Goal: Information Seeking & Learning: Compare options

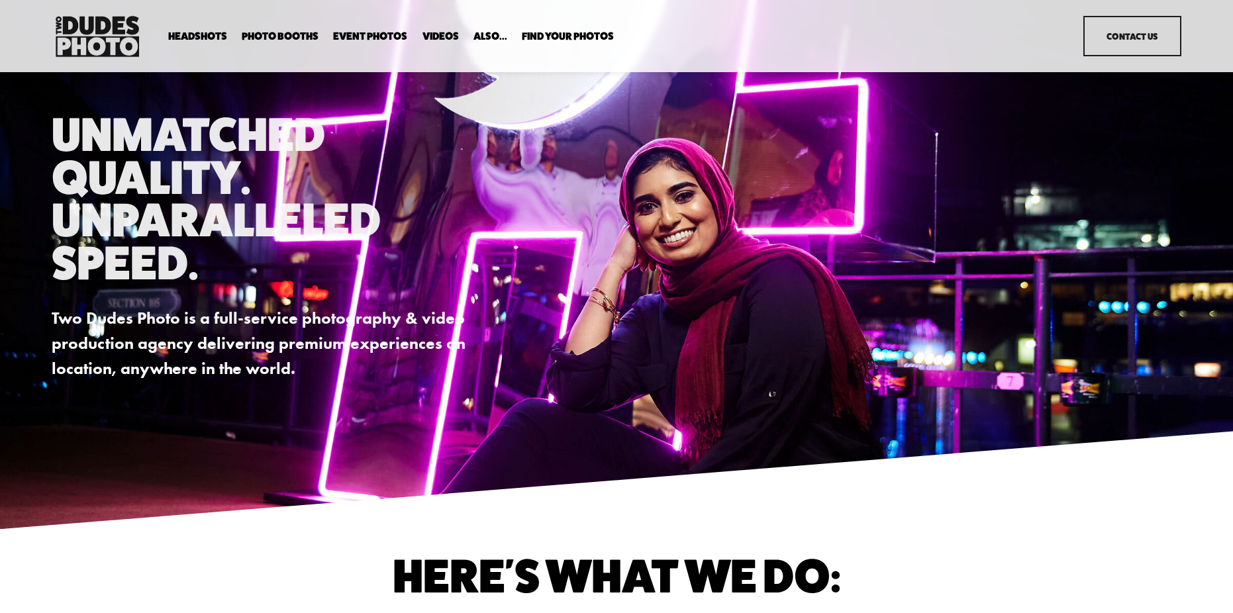
click at [300, 33] on span "Photo Booths" at bounding box center [280, 36] width 77 height 11
click at [0, 0] on span "Party Booth" at bounding box center [0, 0] width 0 height 0
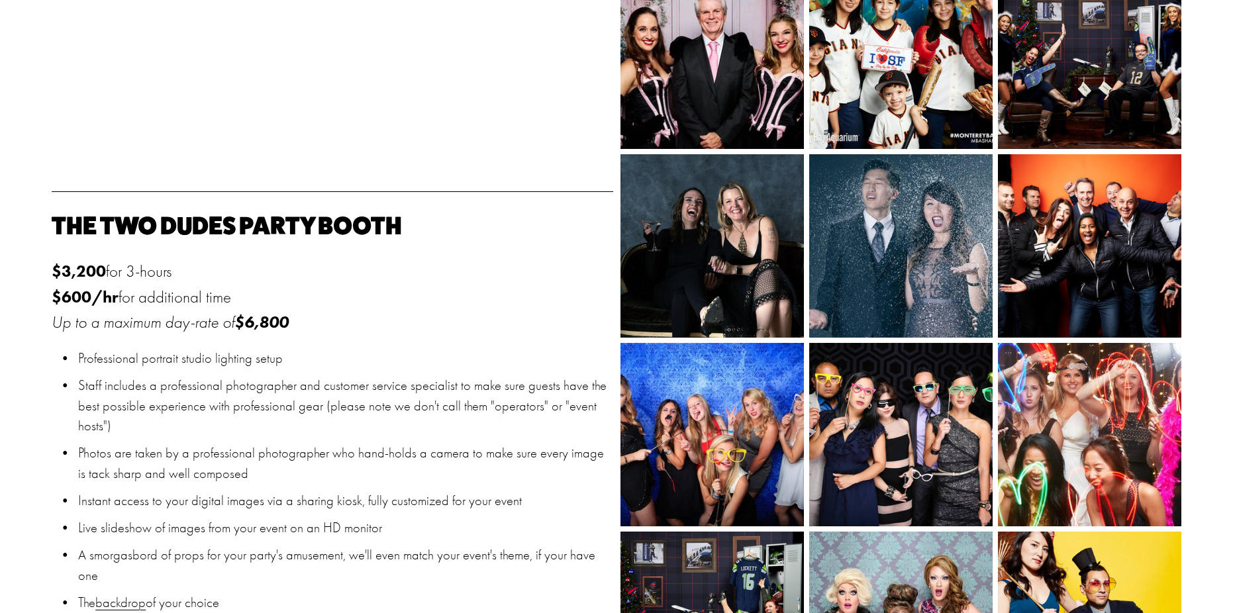
scroll to position [953, 0]
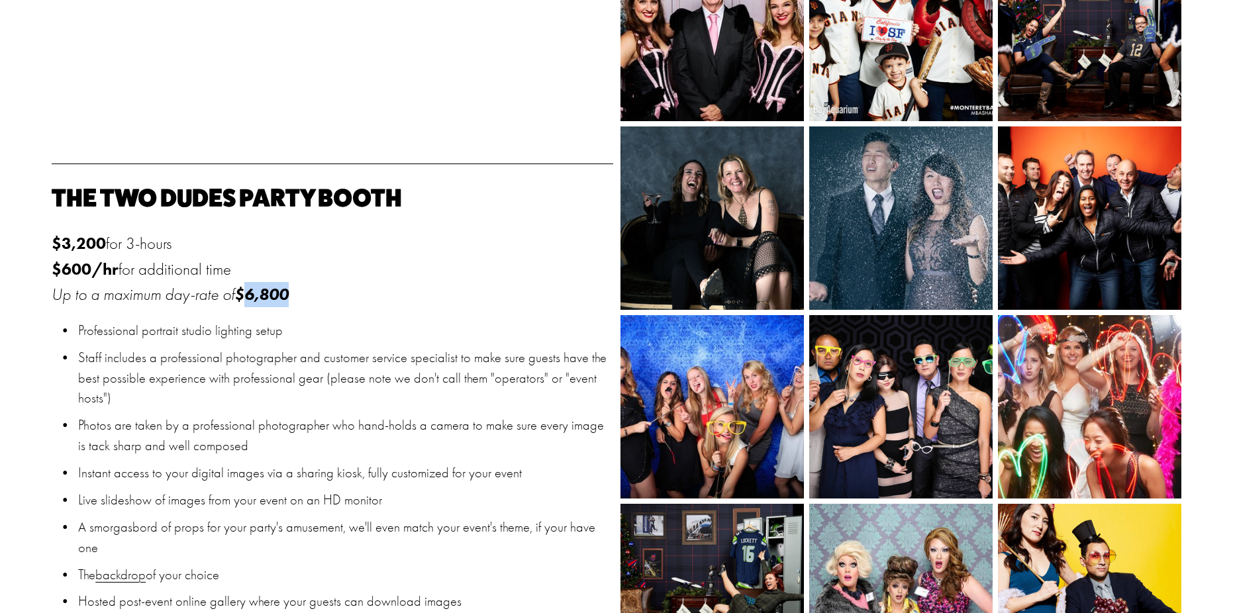
drag, startPoint x: 293, startPoint y: 301, endPoint x: 252, endPoint y: 301, distance: 41.0
click at [252, 301] on p "$3,200 for 3-hours $600/hr for additional time Up to a maximum day-rate of $6,8…" at bounding box center [332, 269] width 561 height 76
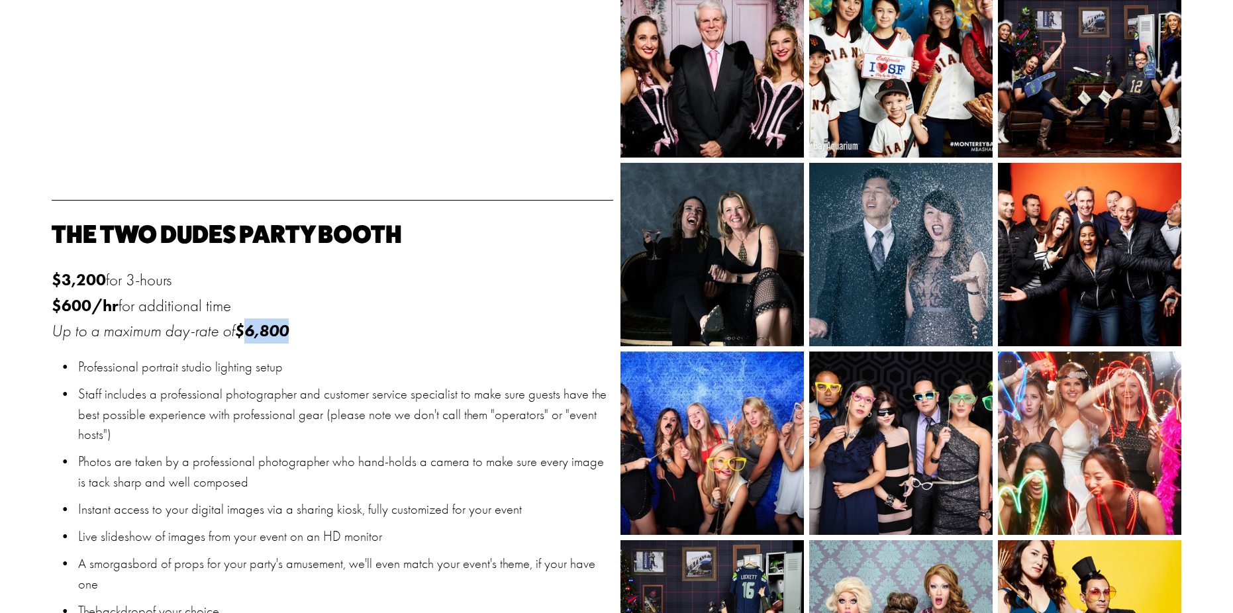
scroll to position [915, 0]
drag, startPoint x: 109, startPoint y: 281, endPoint x: 64, endPoint y: 283, distance: 45.0
click at [64, 283] on p "$3,200 for 3-hours $600/hr for additional time Up to a maximum day-rate of $6,8…" at bounding box center [332, 306] width 561 height 76
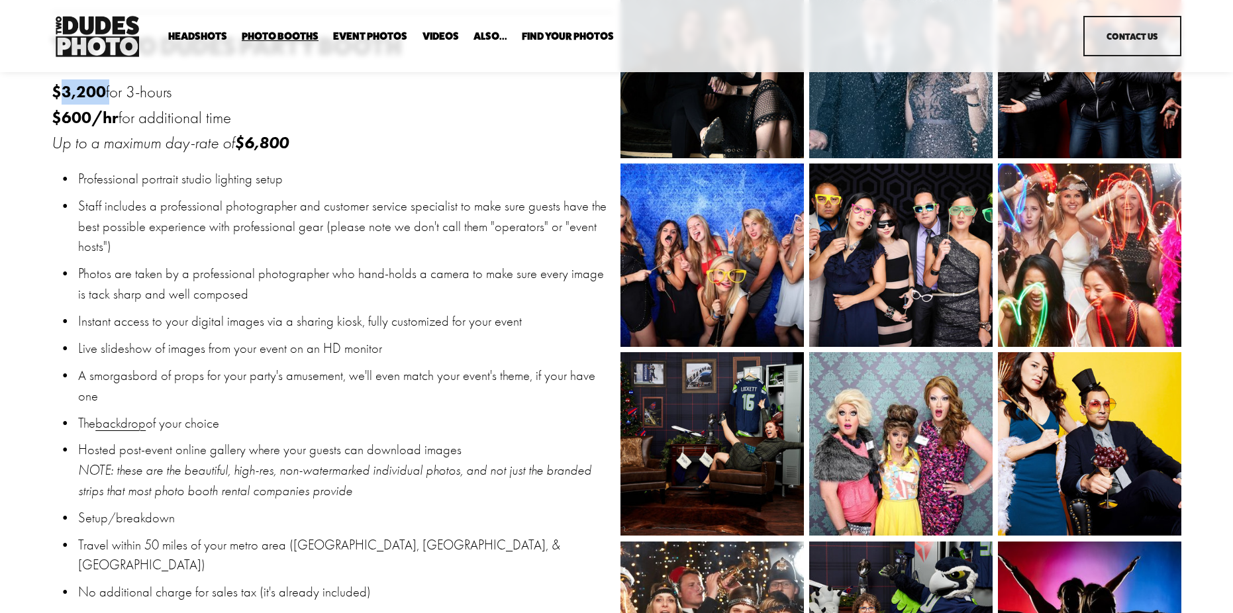
scroll to position [606, 0]
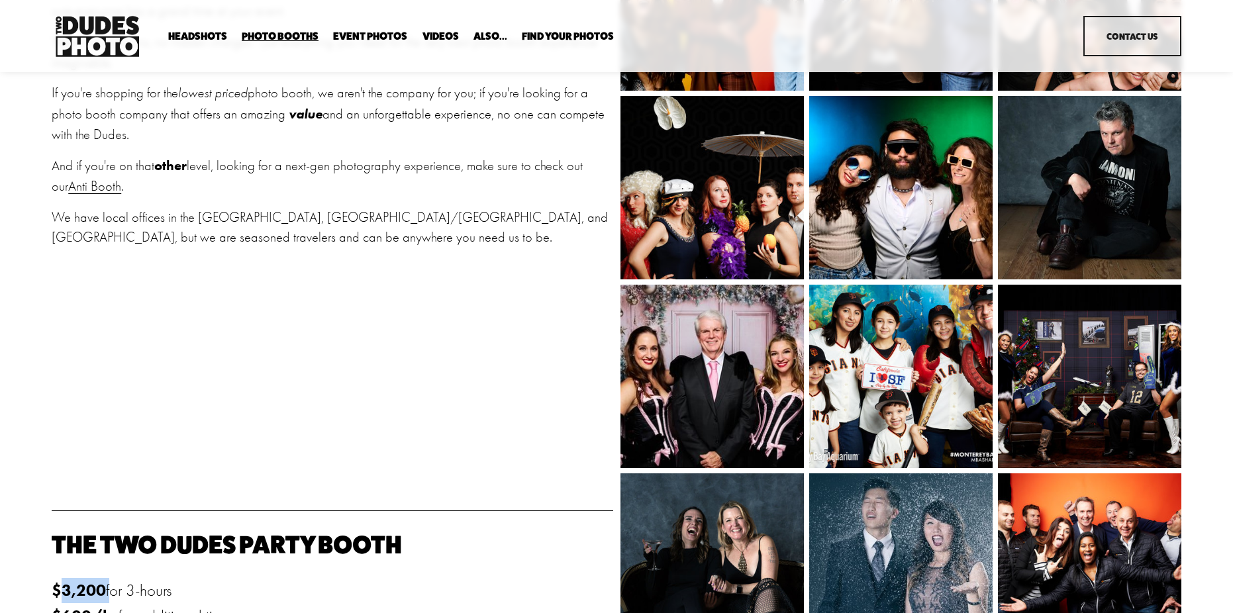
click at [0, 0] on span "Anti Booth" at bounding box center [0, 0] width 0 height 0
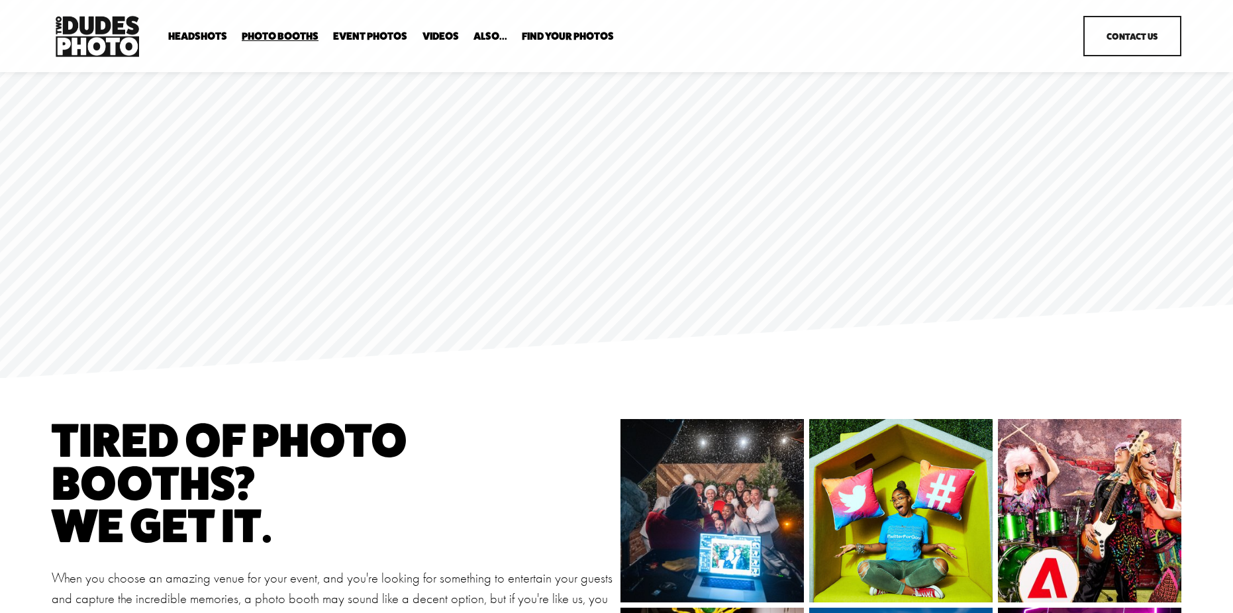
click at [0, 0] on span "Overhead Booth" at bounding box center [0, 0] width 0 height 0
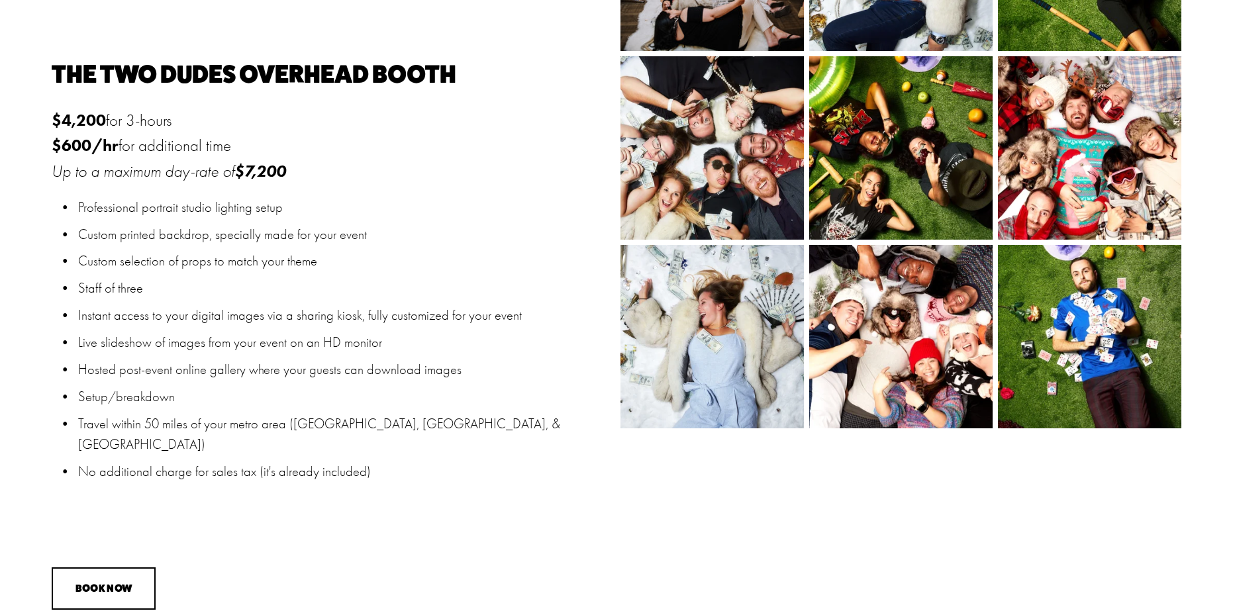
scroll to position [1050, 0]
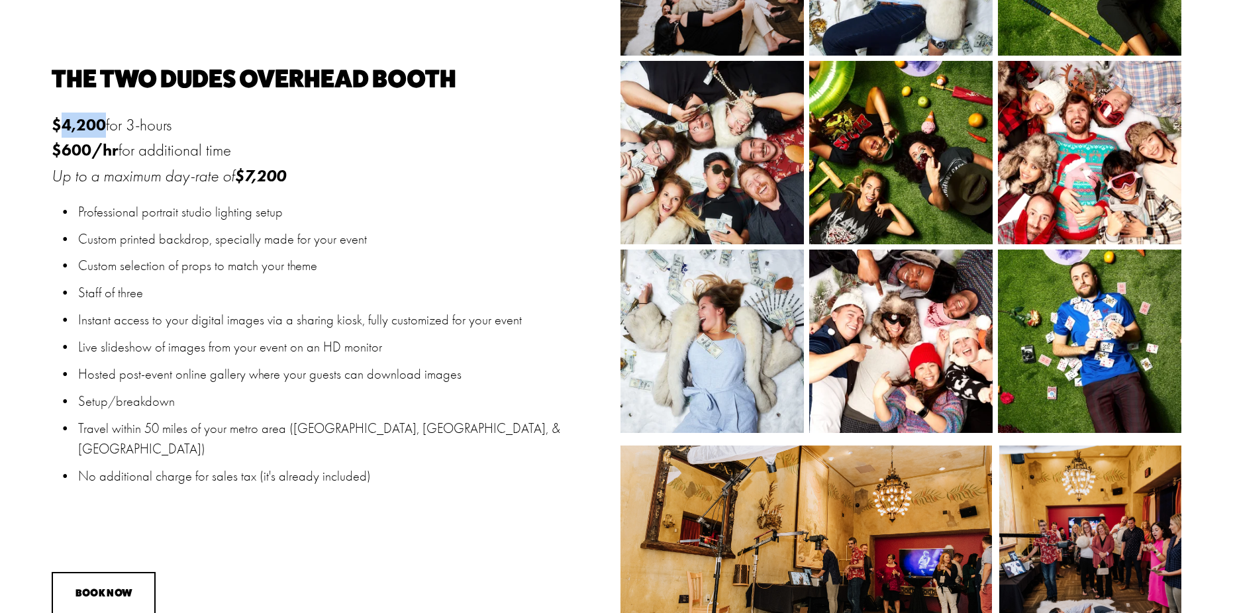
drag, startPoint x: 62, startPoint y: 122, endPoint x: 107, endPoint y: 124, distance: 45.0
click at [107, 124] on p "$4,200 for 3-hours $600/hr for additional time Up to a maximum day-rate of $7,2…" at bounding box center [332, 151] width 561 height 76
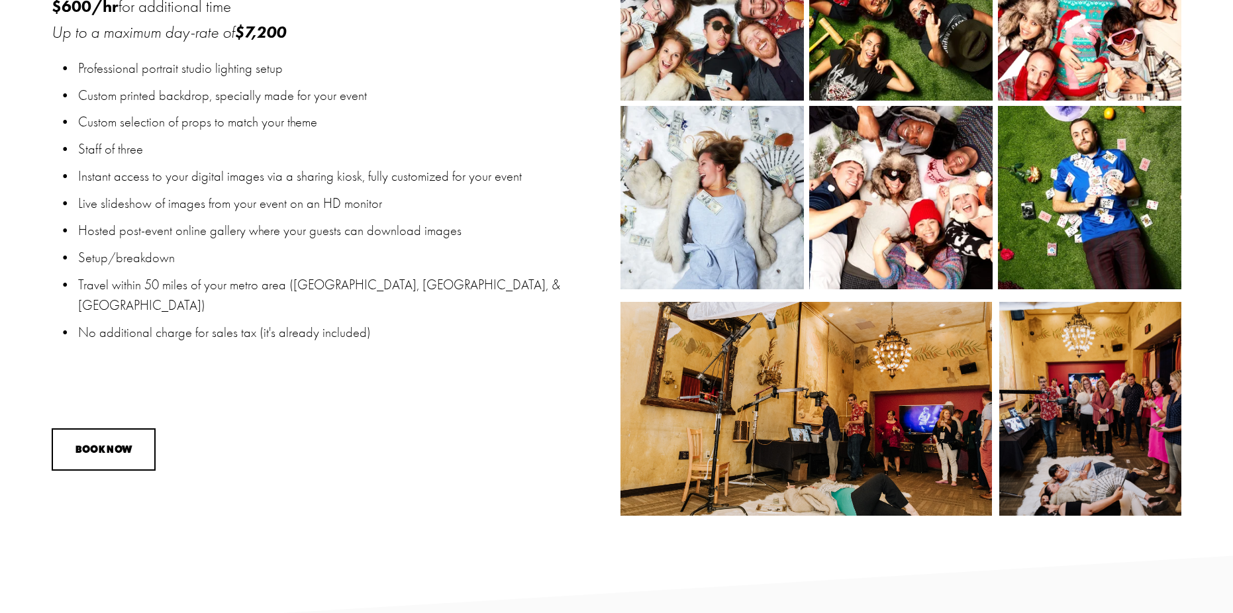
scroll to position [1191, 0]
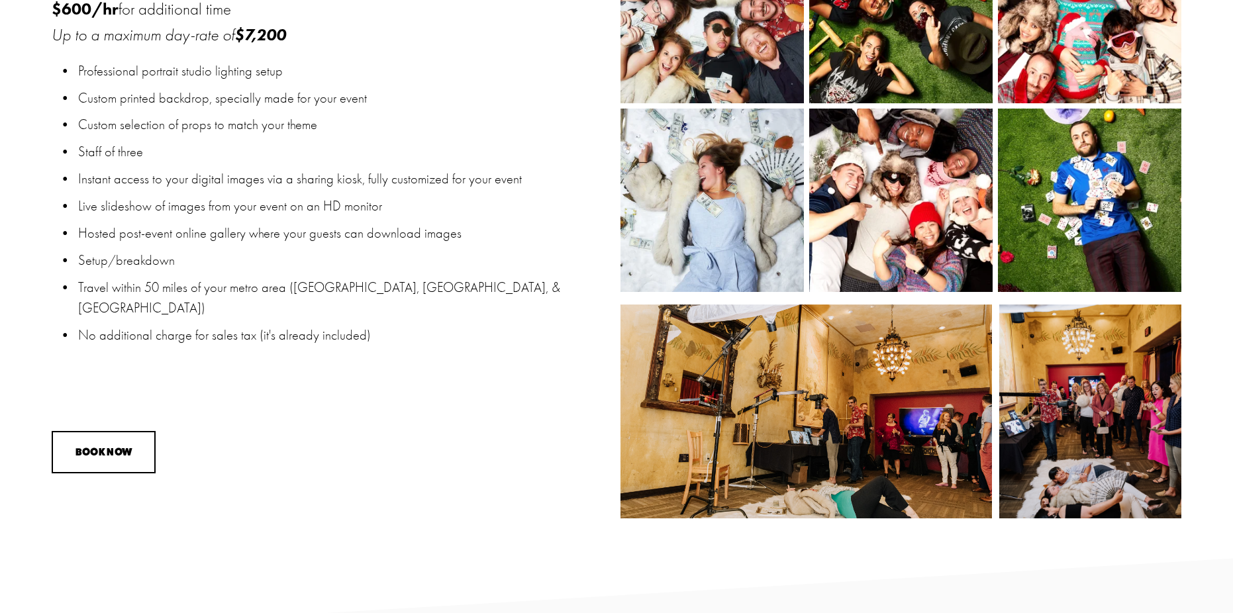
drag, startPoint x: 147, startPoint y: 283, endPoint x: 183, endPoint y: 284, distance: 35.8
click at [183, 284] on p "Travel within 50 miles of your metro area (San Francisco Bay Area, Los Angeles,…" at bounding box center [345, 298] width 534 height 40
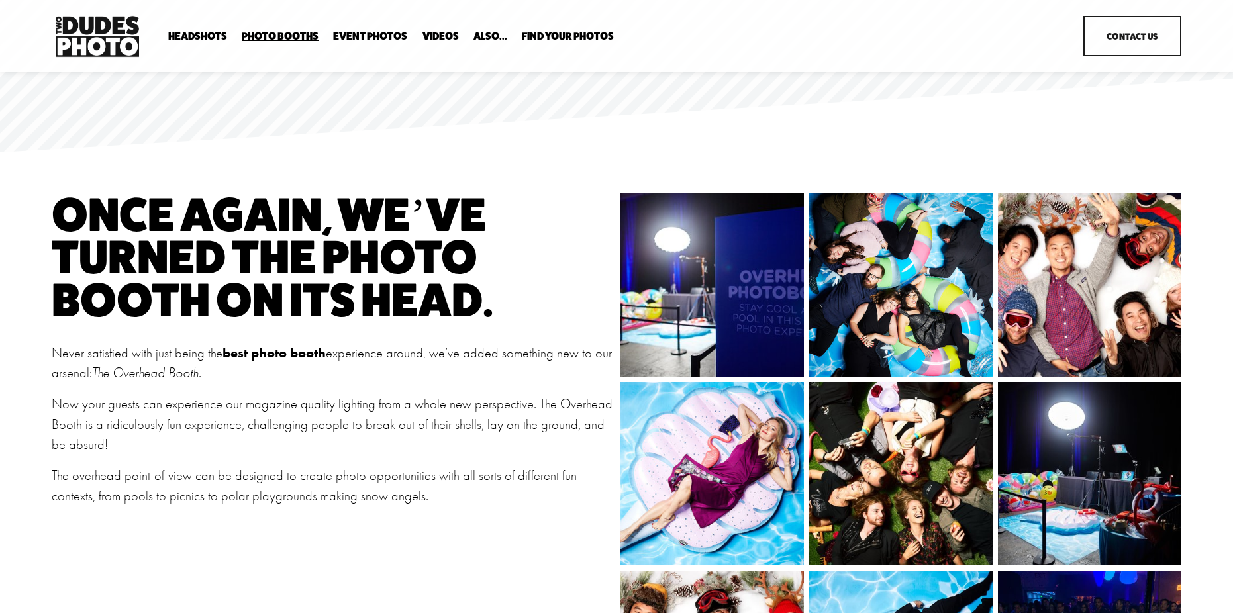
scroll to position [0, 0]
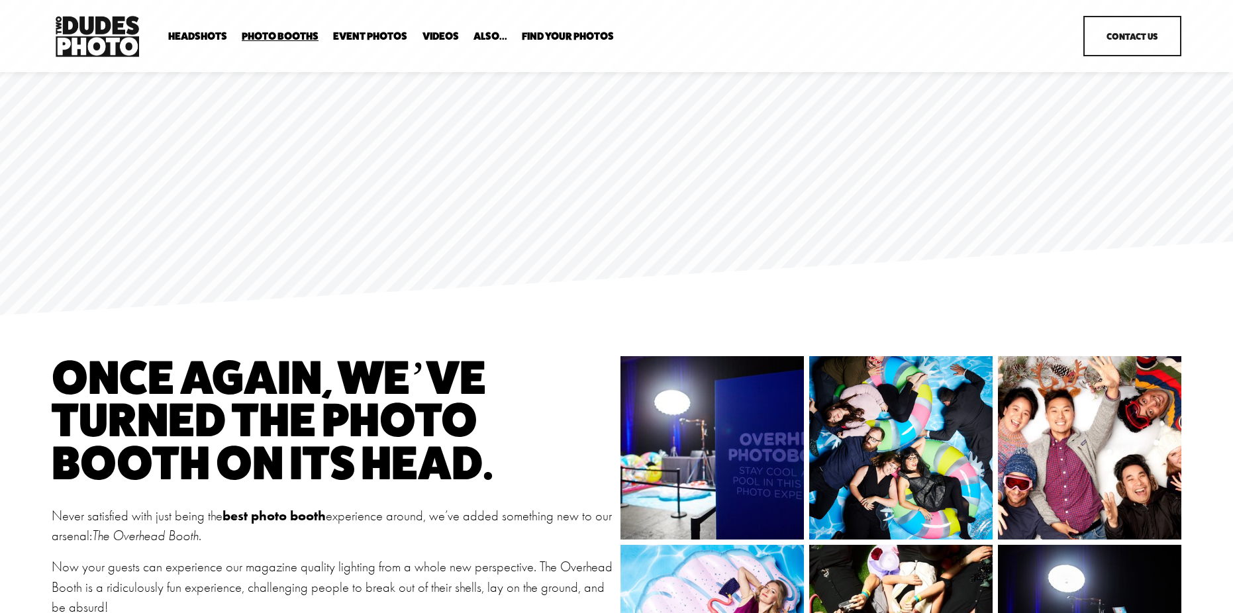
click at [0, 0] on span "Bespoke Booth" at bounding box center [0, 0] width 0 height 0
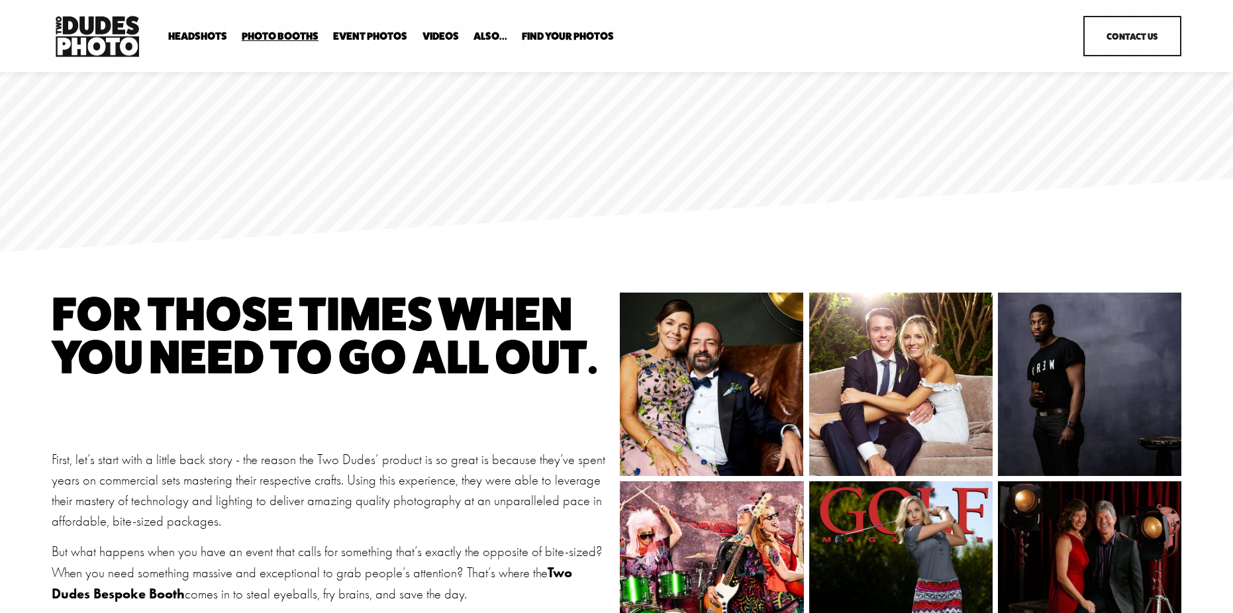
click at [0, 0] on span "Overhead Booth" at bounding box center [0, 0] width 0 height 0
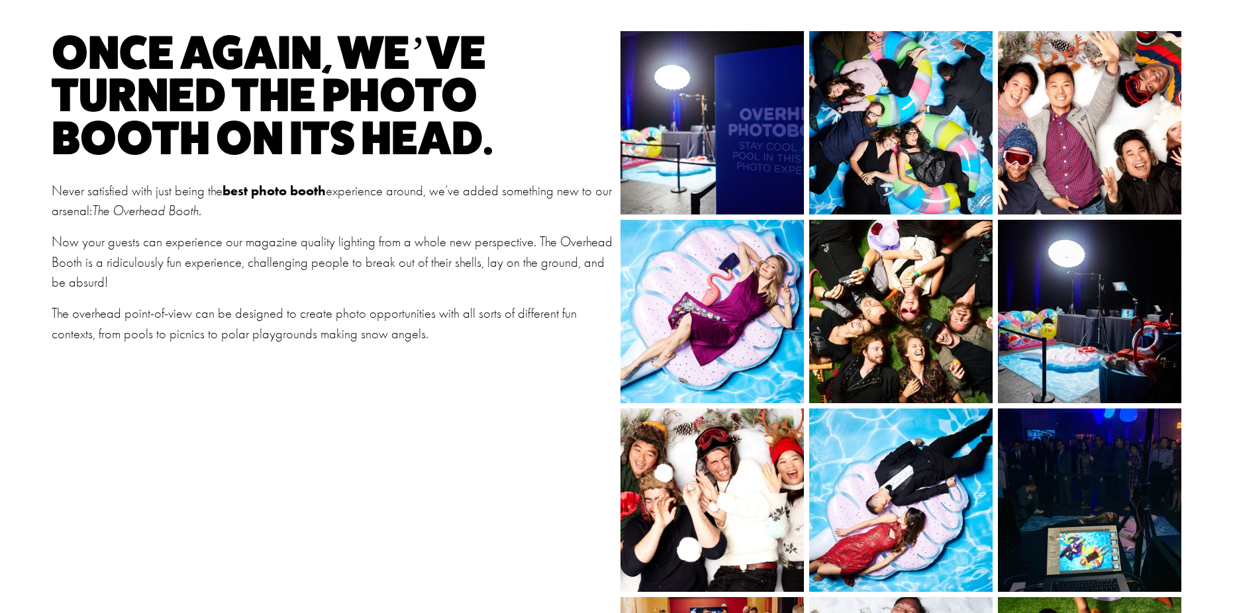
scroll to position [328, 0]
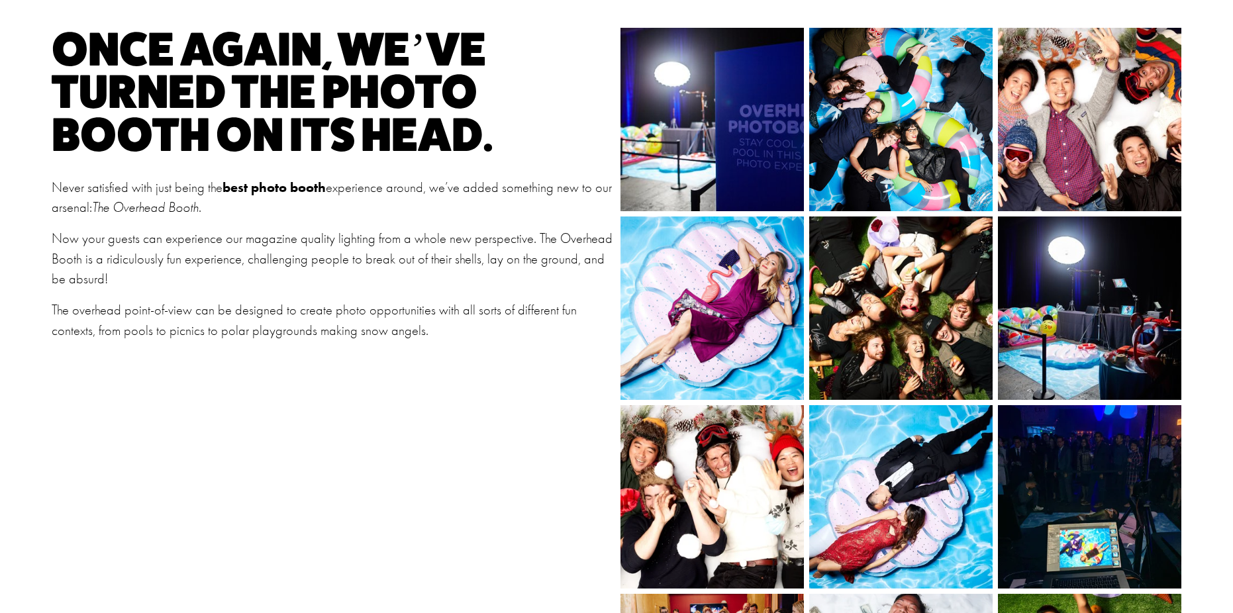
click at [1107, 302] on img at bounding box center [1089, 307] width 275 height 183
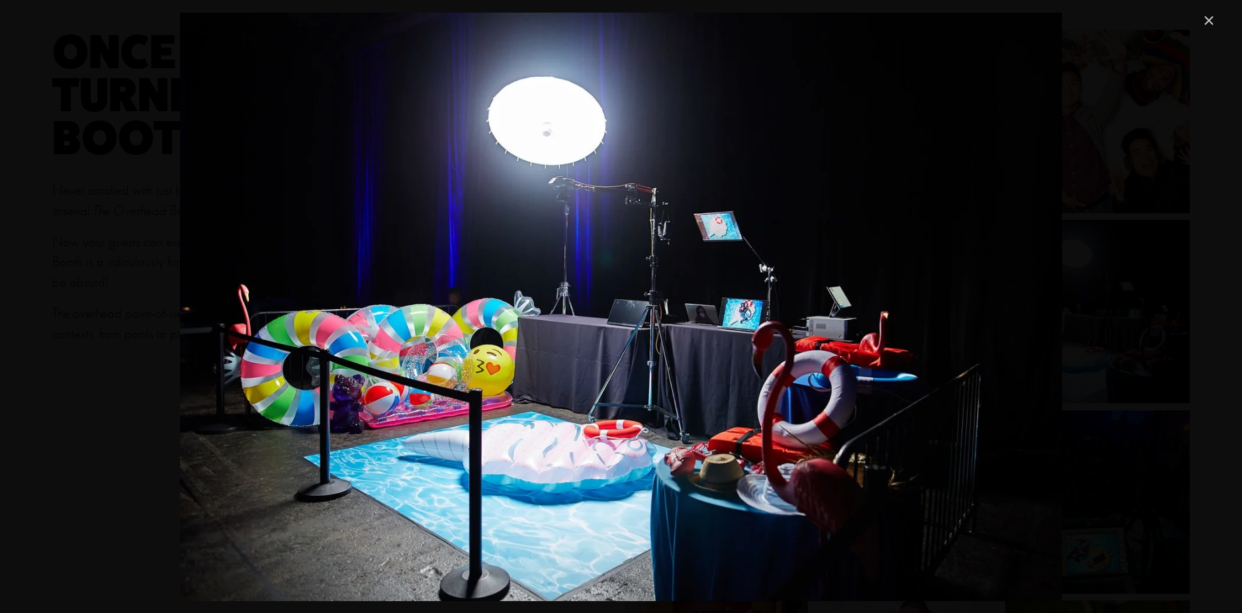
click at [1215, 15] on link "Close" at bounding box center [1209, 21] width 16 height 16
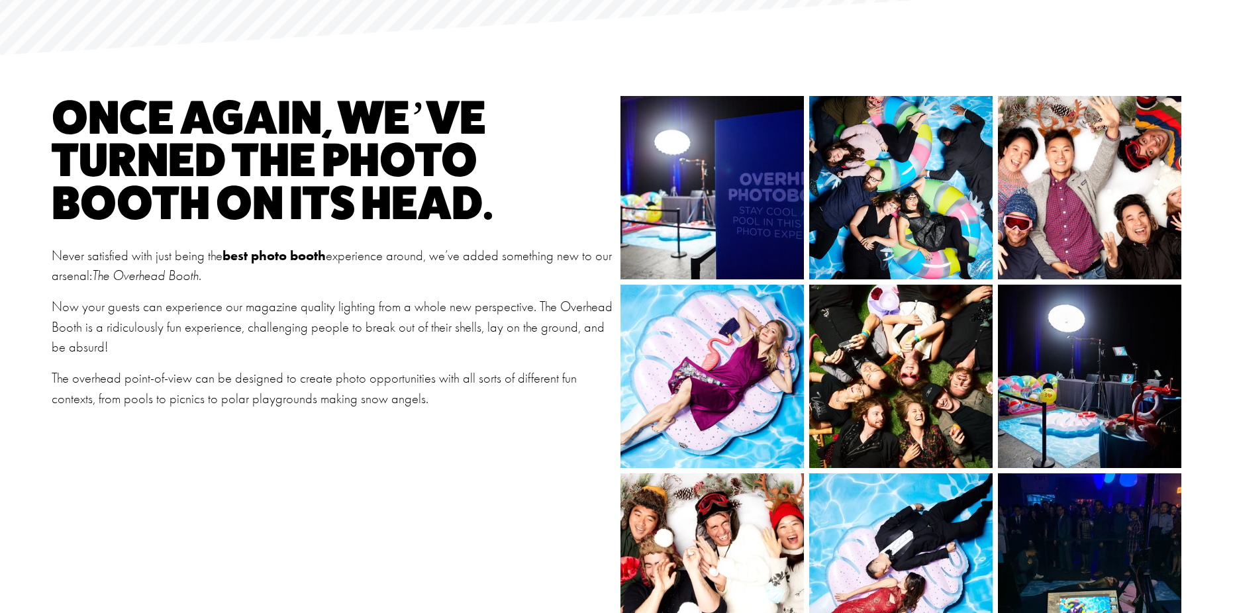
scroll to position [0, 0]
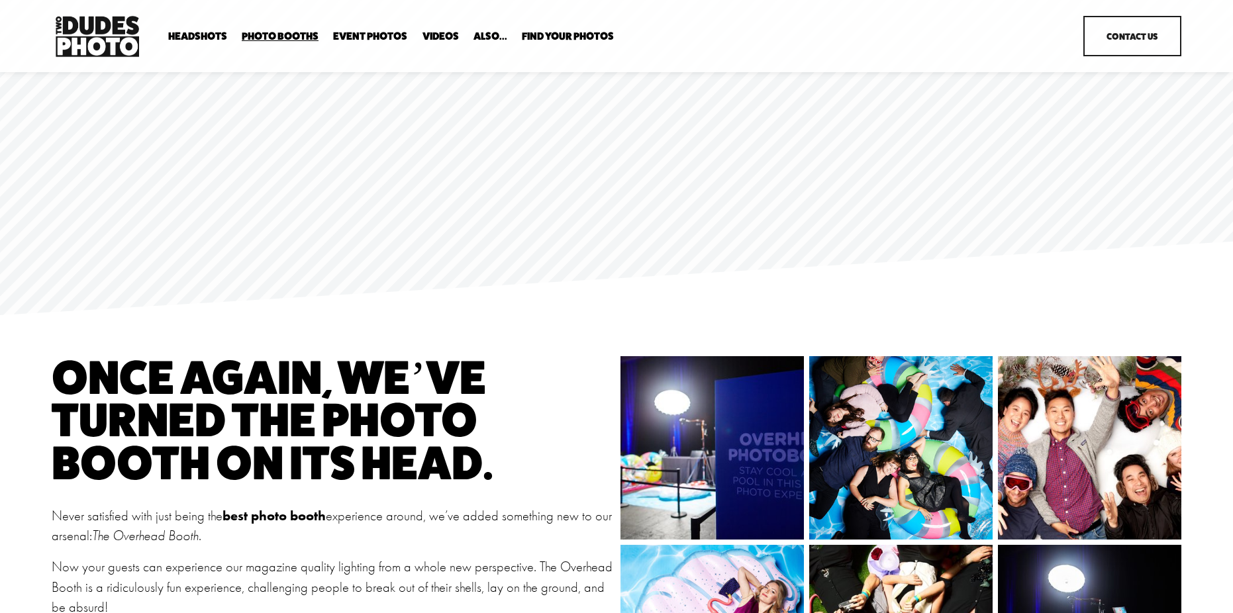
click at [0, 0] on span "Party Booth" at bounding box center [0, 0] width 0 height 0
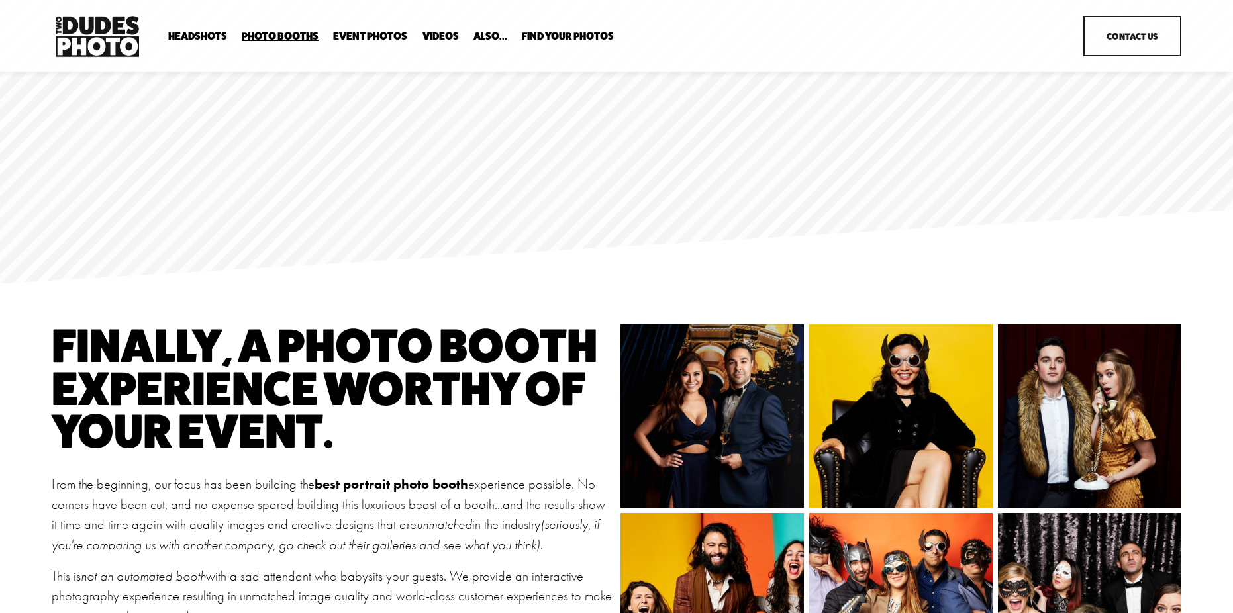
click at [0, 0] on span "Anti Booth" at bounding box center [0, 0] width 0 height 0
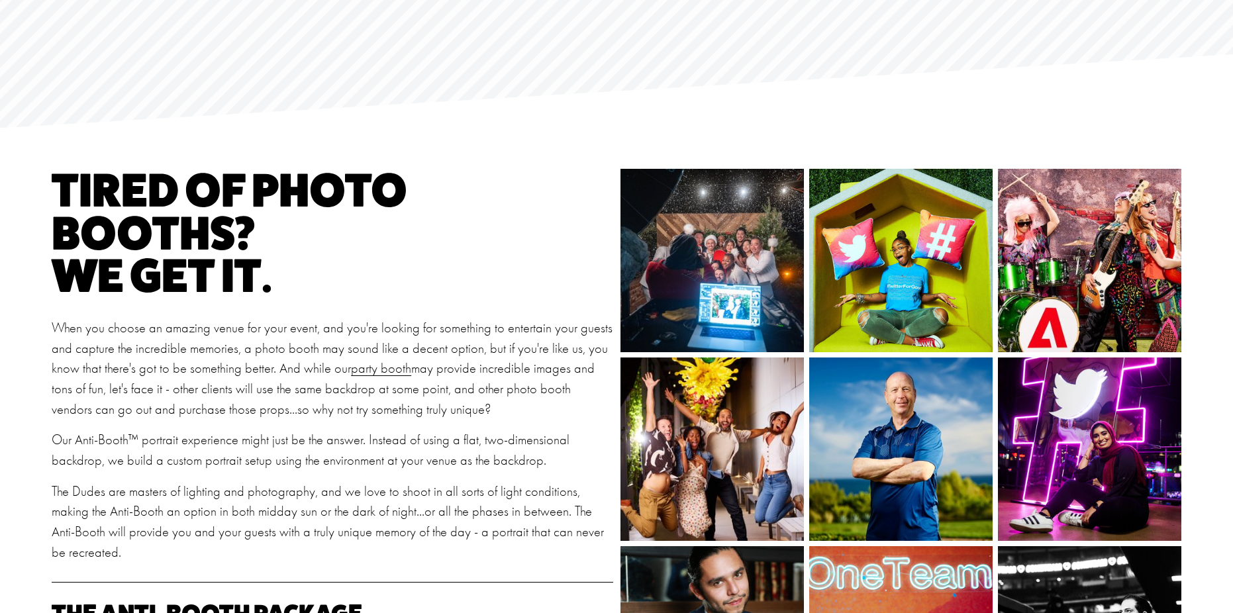
scroll to position [252, 0]
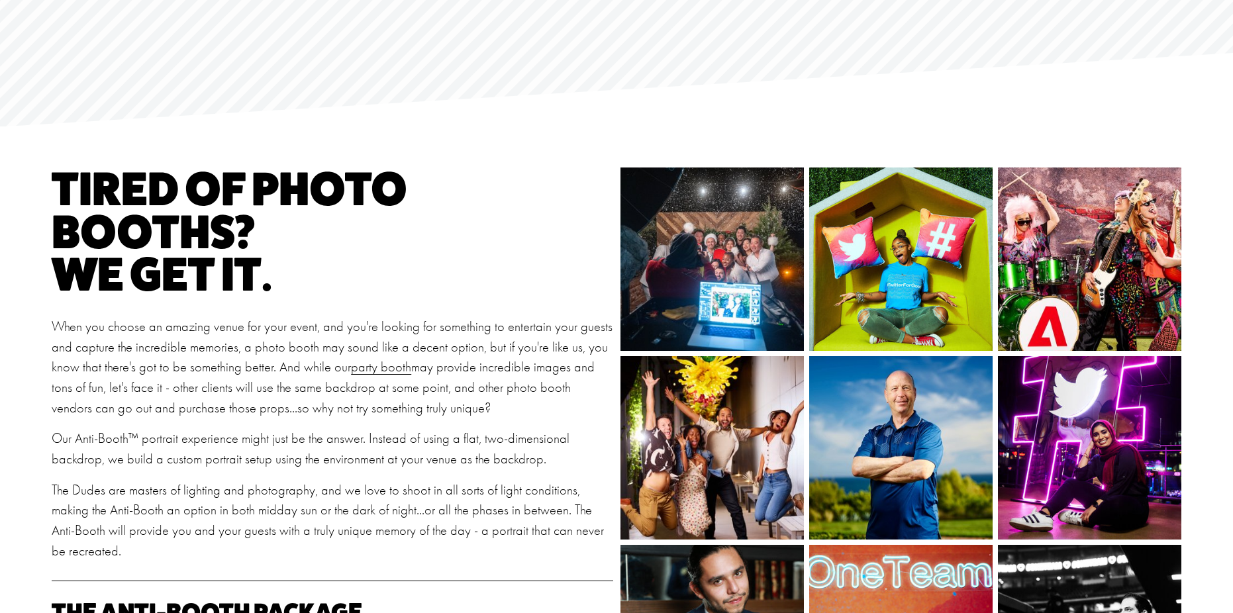
click at [663, 289] on img at bounding box center [711, 258] width 275 height 183
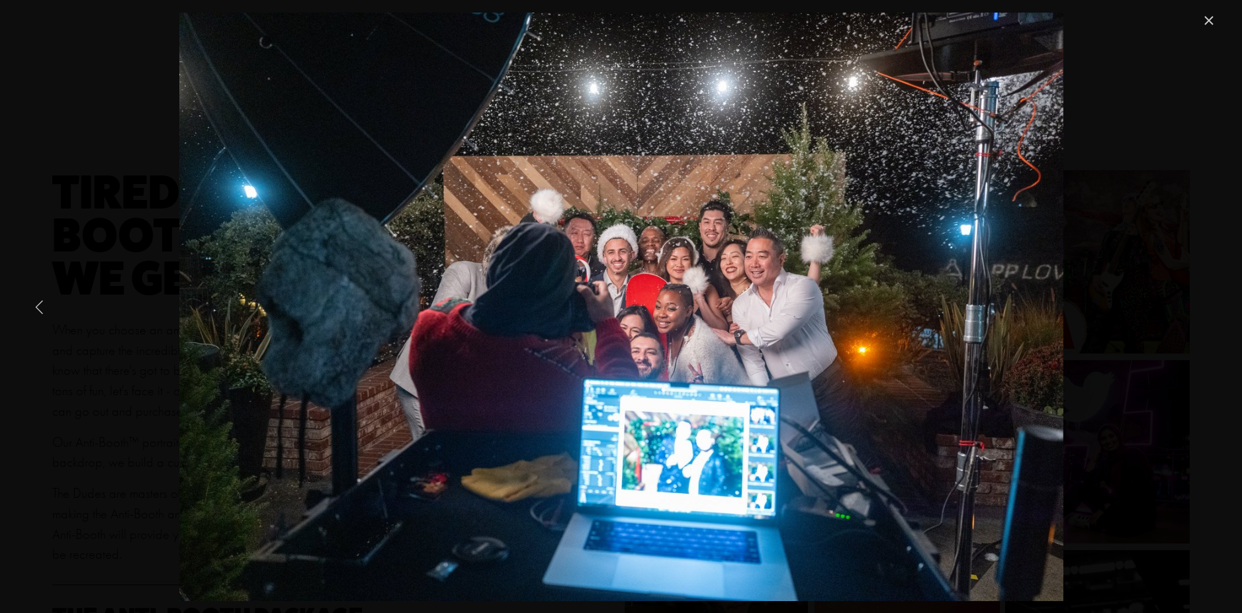
click at [138, 376] on div "Gallery" at bounding box center [621, 307] width 1193 height 588
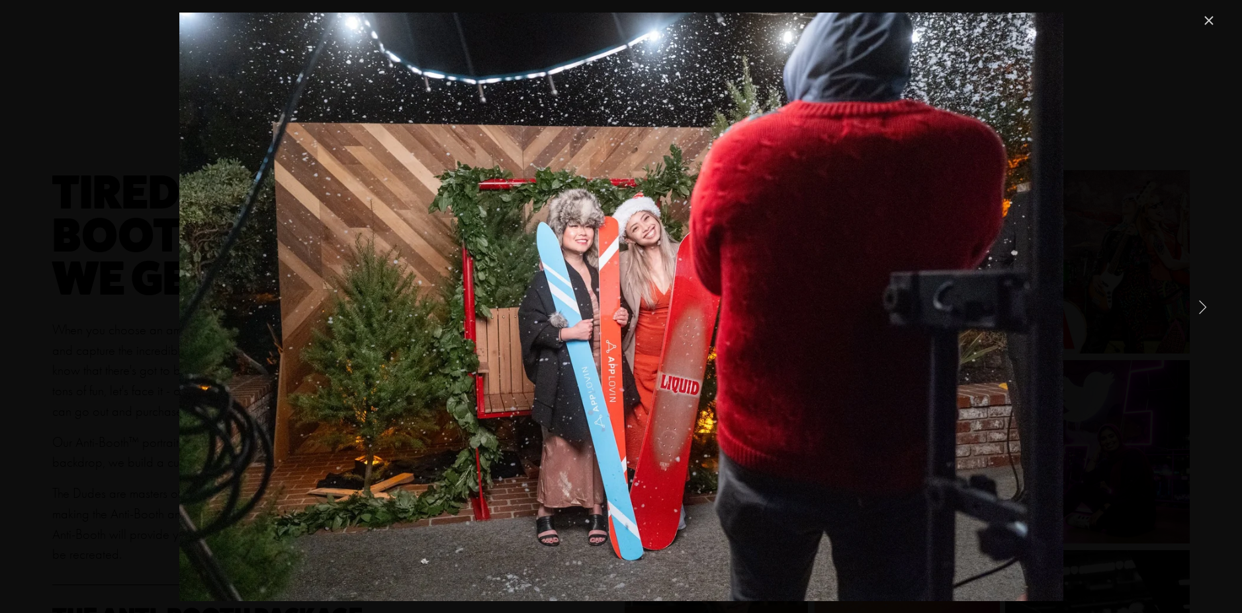
click at [1197, 309] on link "Next Item" at bounding box center [1202, 306] width 29 height 29
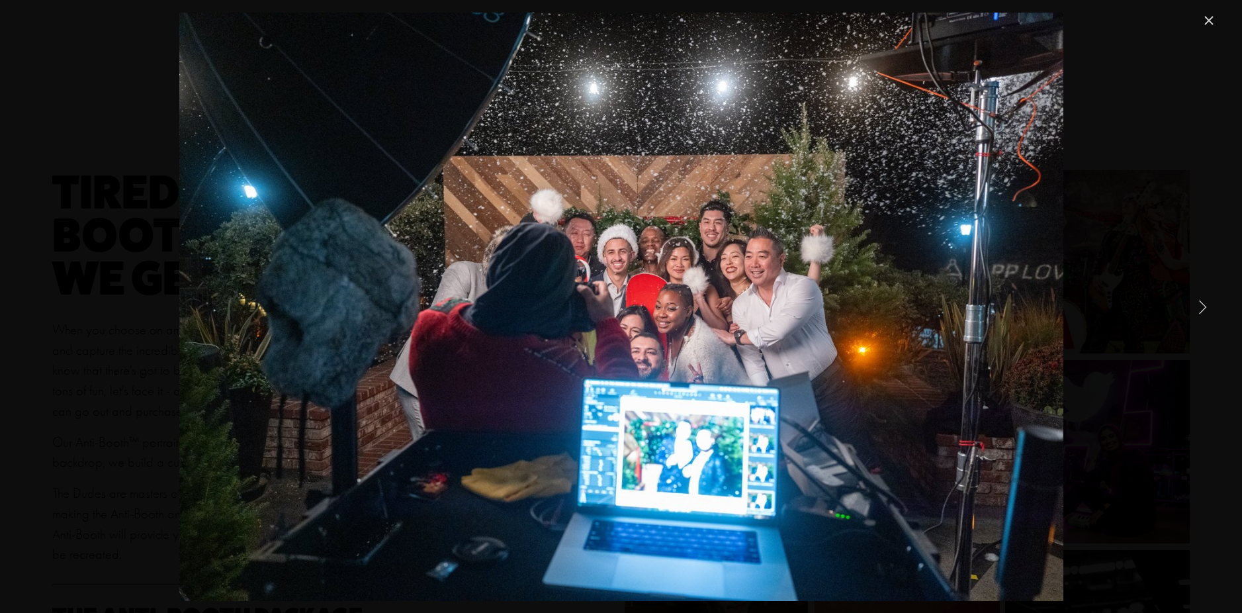
click at [1209, 18] on link "Close" at bounding box center [1209, 21] width 16 height 16
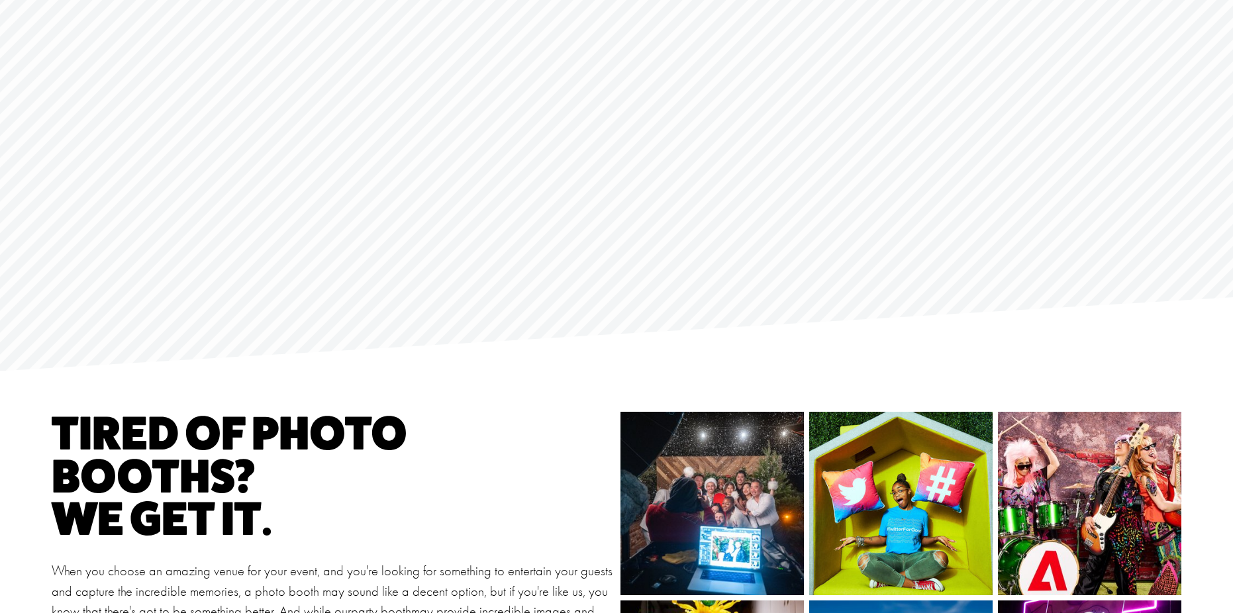
scroll to position [0, 0]
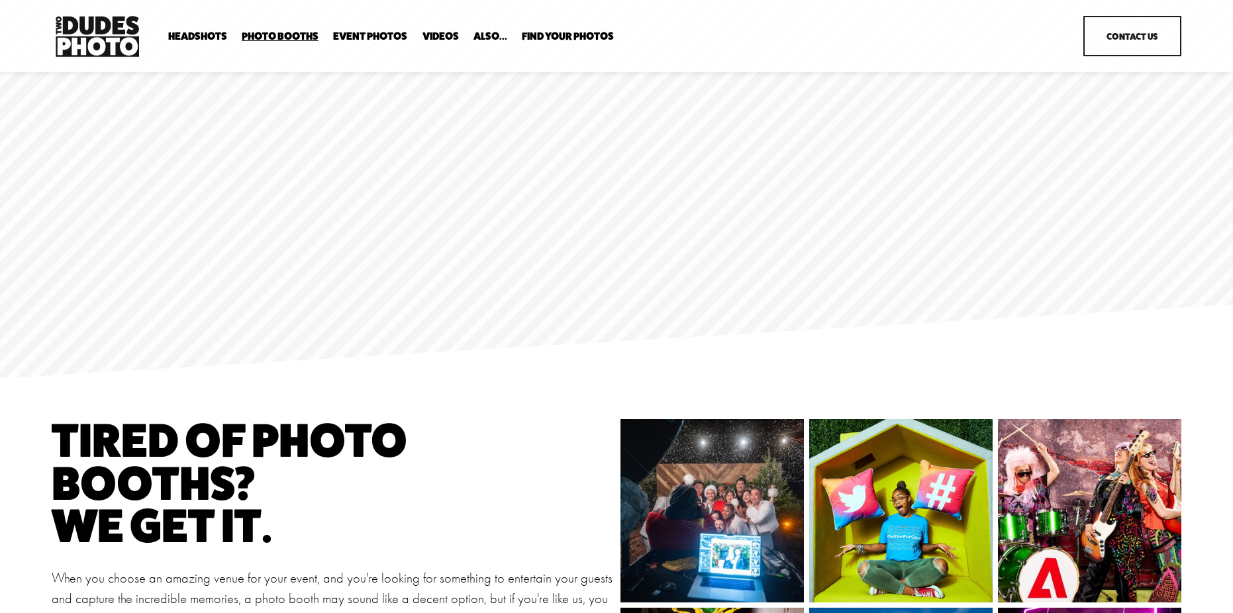
click at [0, 0] on span "Bespoke Booth" at bounding box center [0, 0] width 0 height 0
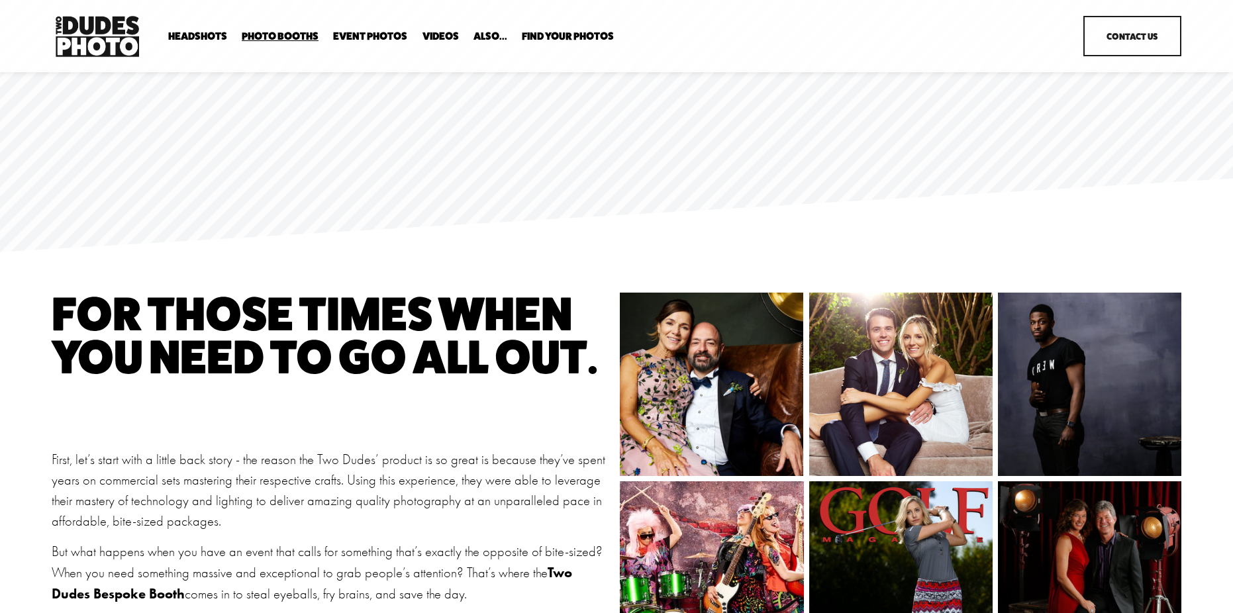
click at [0, 0] on span "Party Booth" at bounding box center [0, 0] width 0 height 0
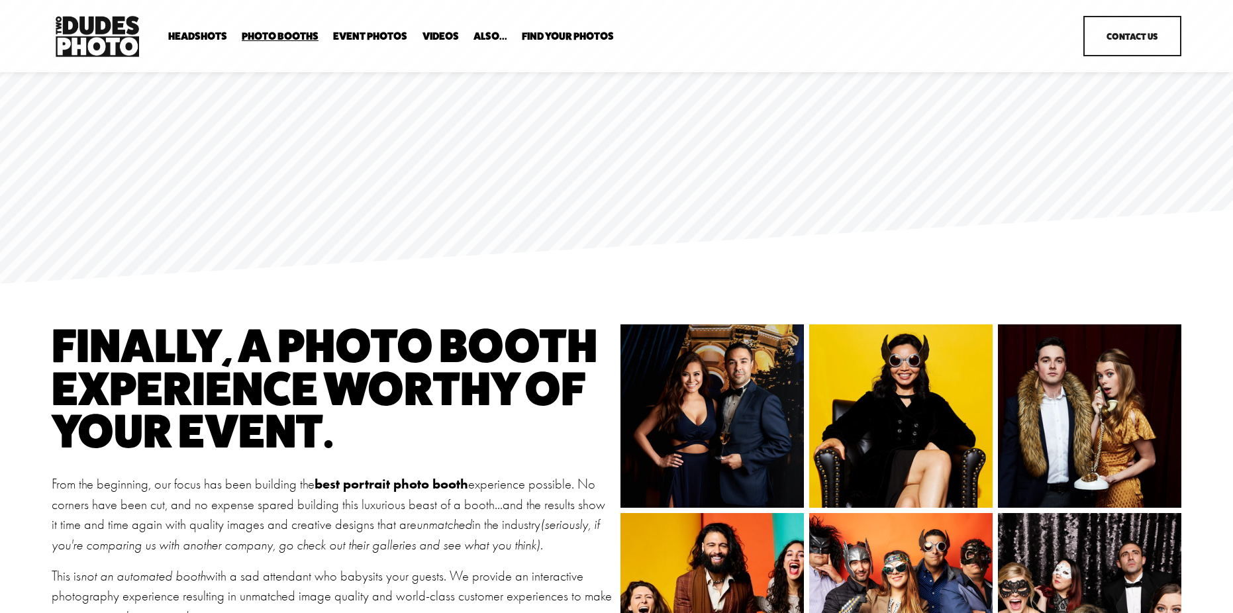
click at [0, 0] on span "Party Booth" at bounding box center [0, 0] width 0 height 0
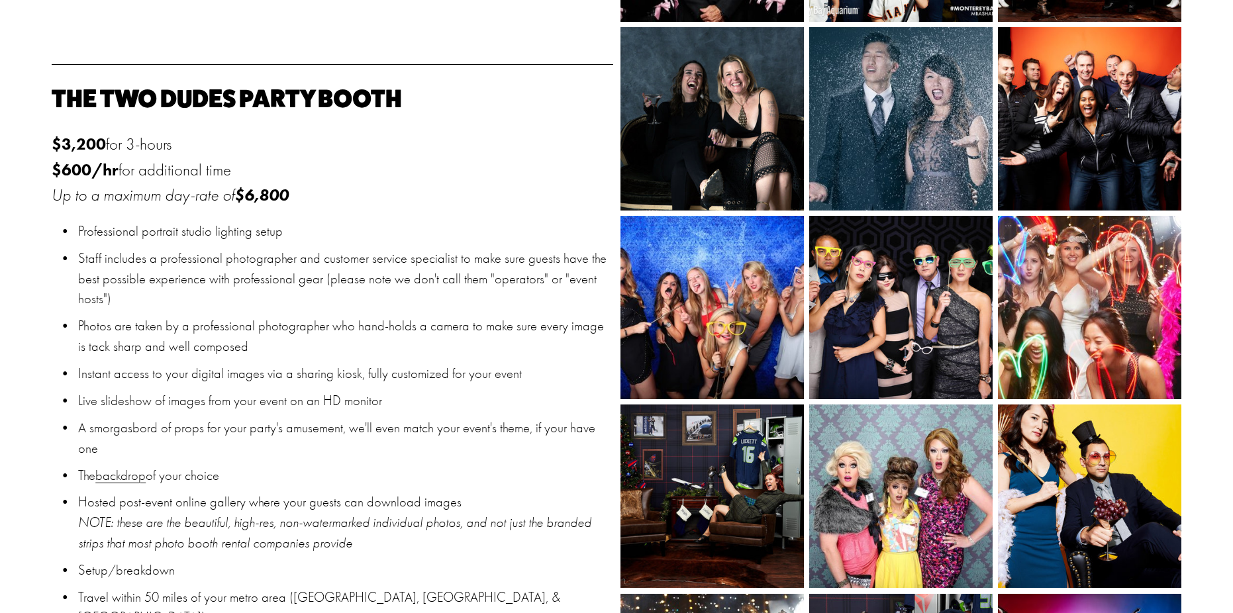
scroll to position [1060, 0]
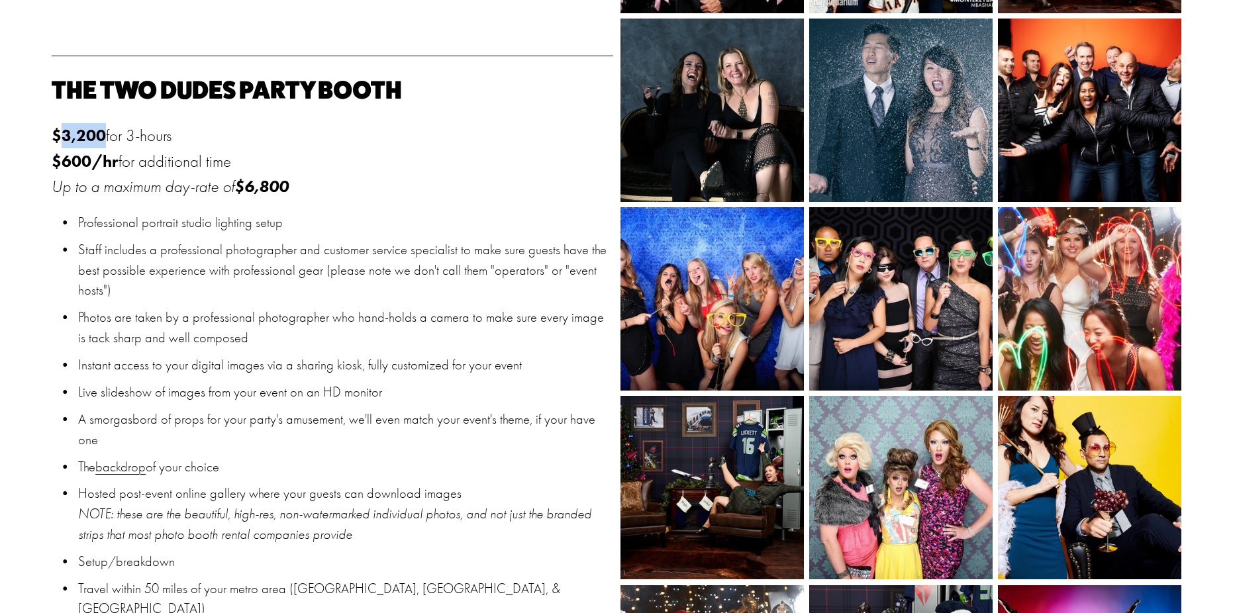
drag, startPoint x: 107, startPoint y: 138, endPoint x: 62, endPoint y: 137, distance: 44.4
click at [62, 137] on p "$3,200 for 3-hours $600/hr for additional time Up to a maximum day-rate of $6,8…" at bounding box center [332, 161] width 561 height 76
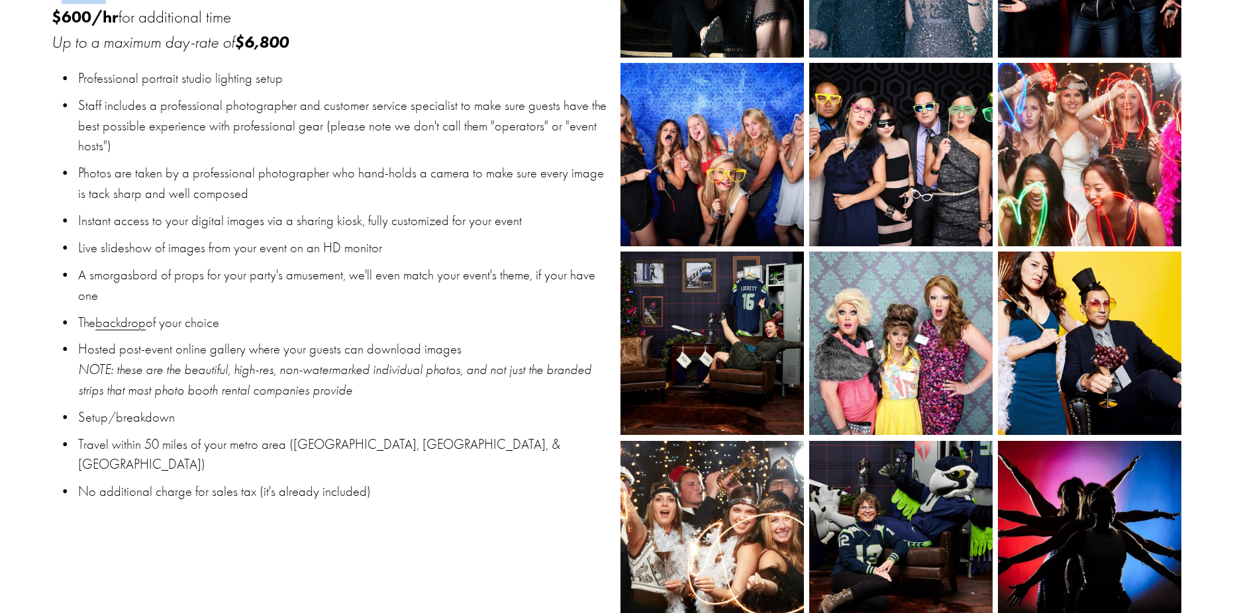
scroll to position [1208, 0]
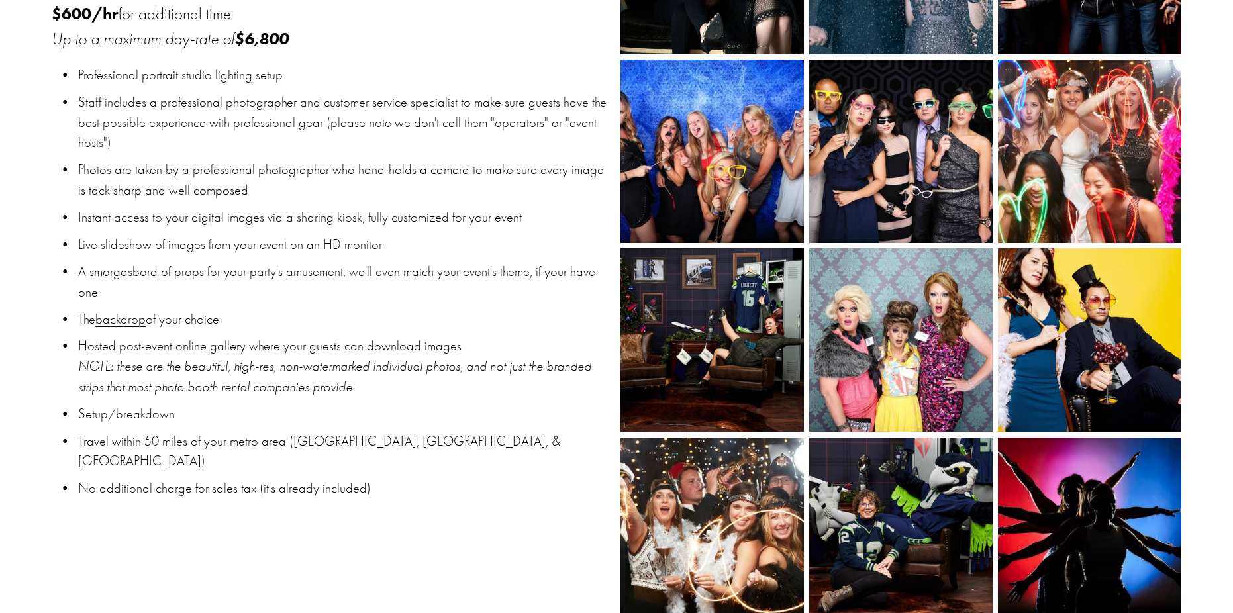
click at [380, 479] on p "No additional charge for sales tax (it's already included)" at bounding box center [345, 489] width 534 height 21
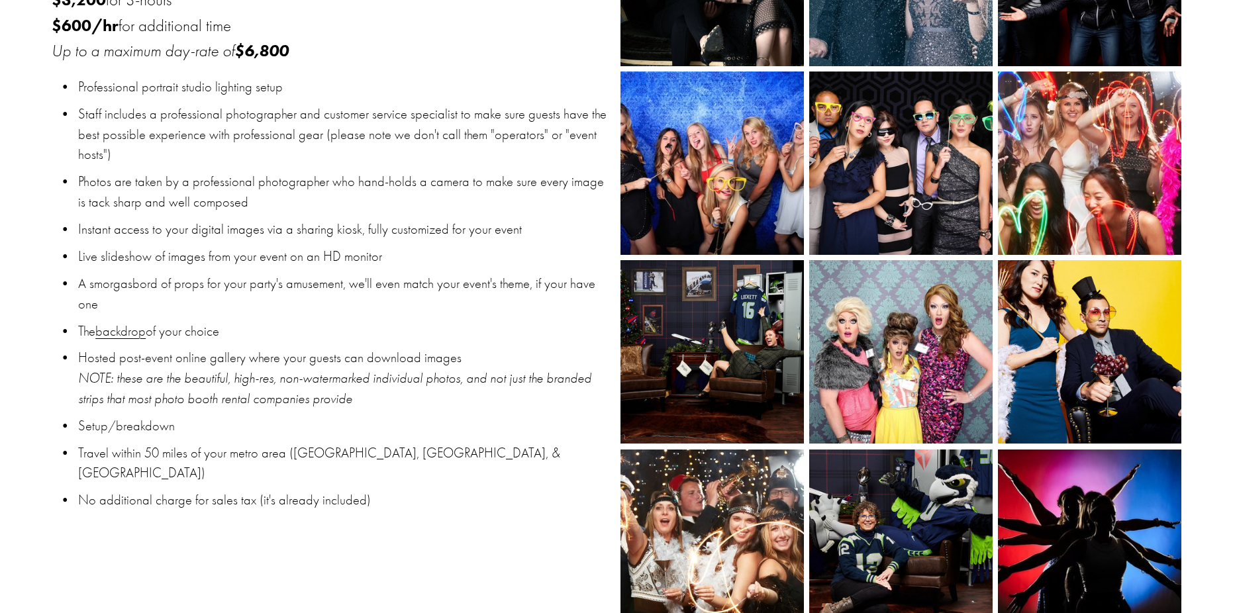
scroll to position [1201, 0]
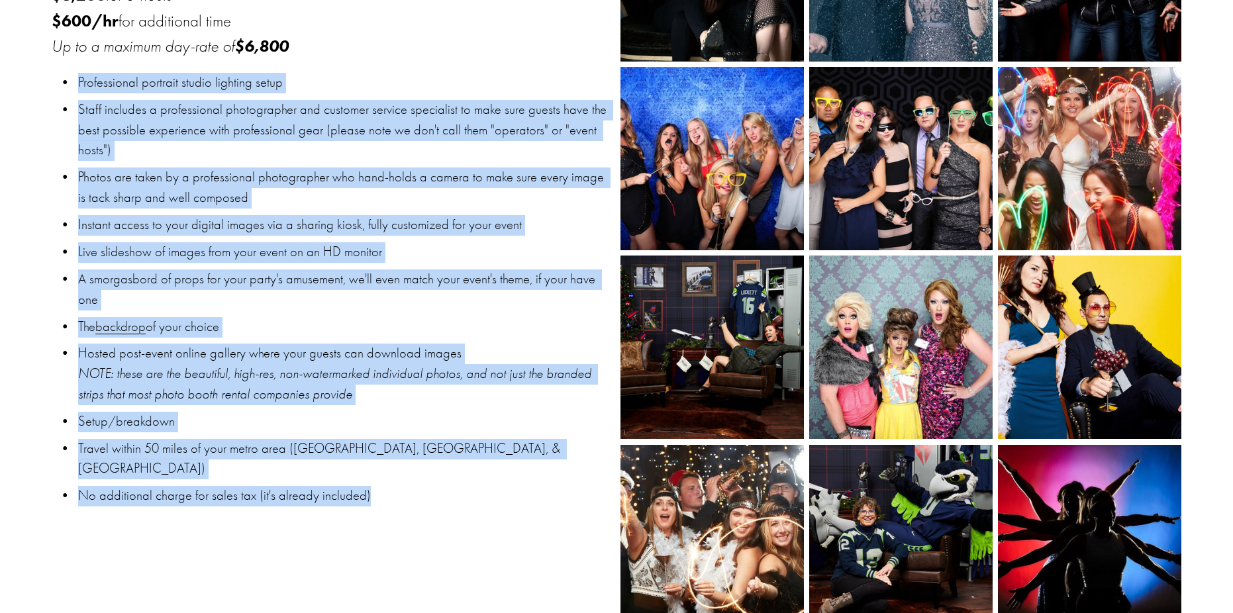
drag, startPoint x: 370, startPoint y: 475, endPoint x: 70, endPoint y: 81, distance: 494.9
click at [70, 81] on ul "Professional portrait studio lighting setup Staff includes a professional photo…" at bounding box center [332, 290] width 561 height 434
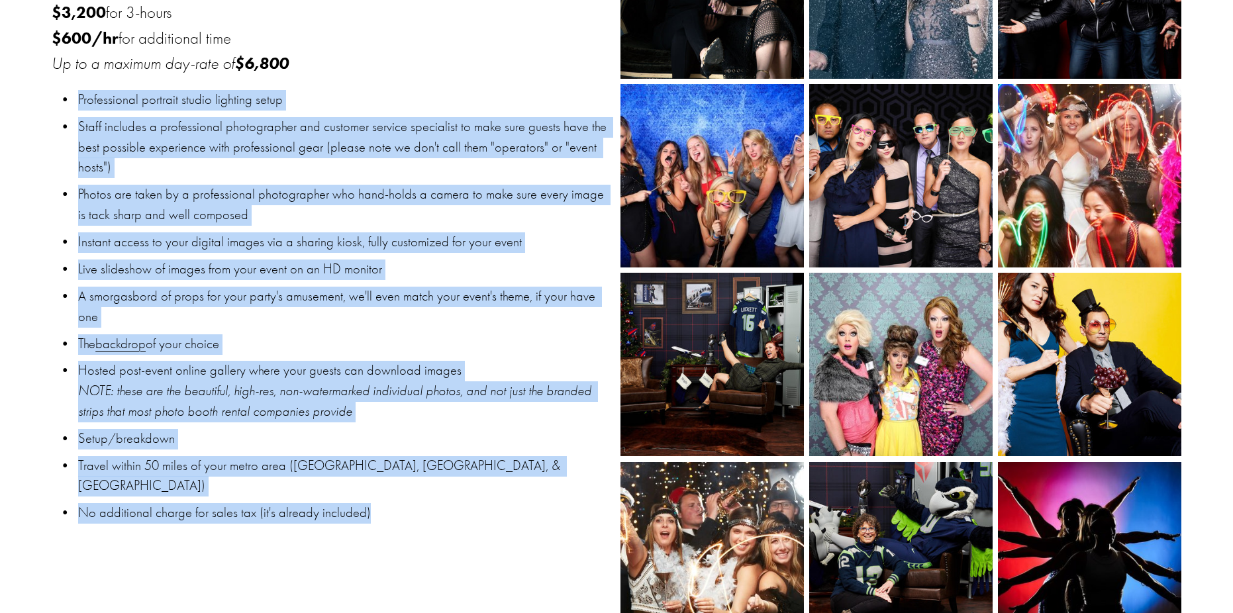
scroll to position [1175, 0]
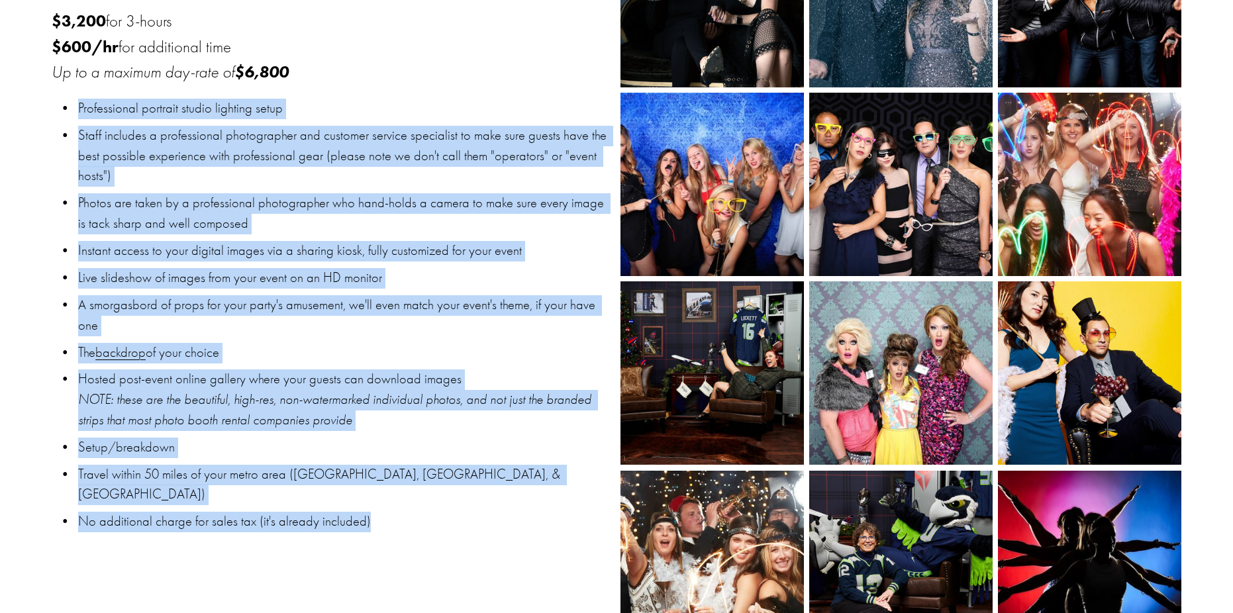
click at [81, 114] on p "Professional portrait studio lighting setup" at bounding box center [345, 109] width 534 height 21
drag, startPoint x: 79, startPoint y: 110, endPoint x: 404, endPoint y: 502, distance: 510.0
click at [404, 502] on ul "Professional portrait studio lighting setup Staff includes a professional photo…" at bounding box center [332, 316] width 561 height 434
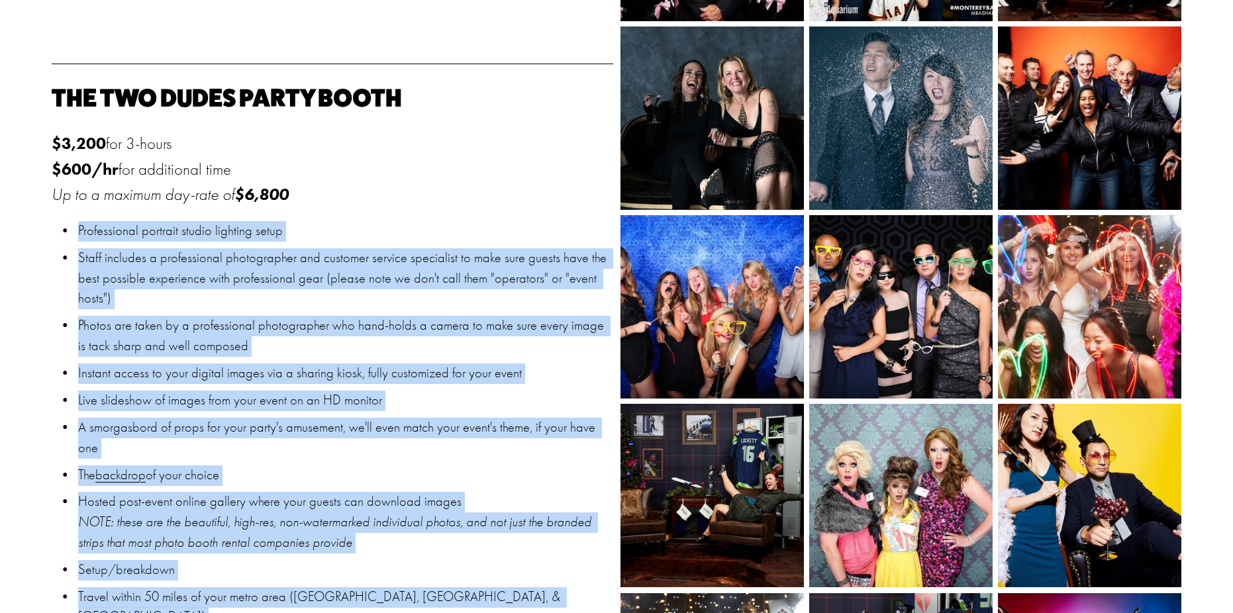
scroll to position [1037, 0]
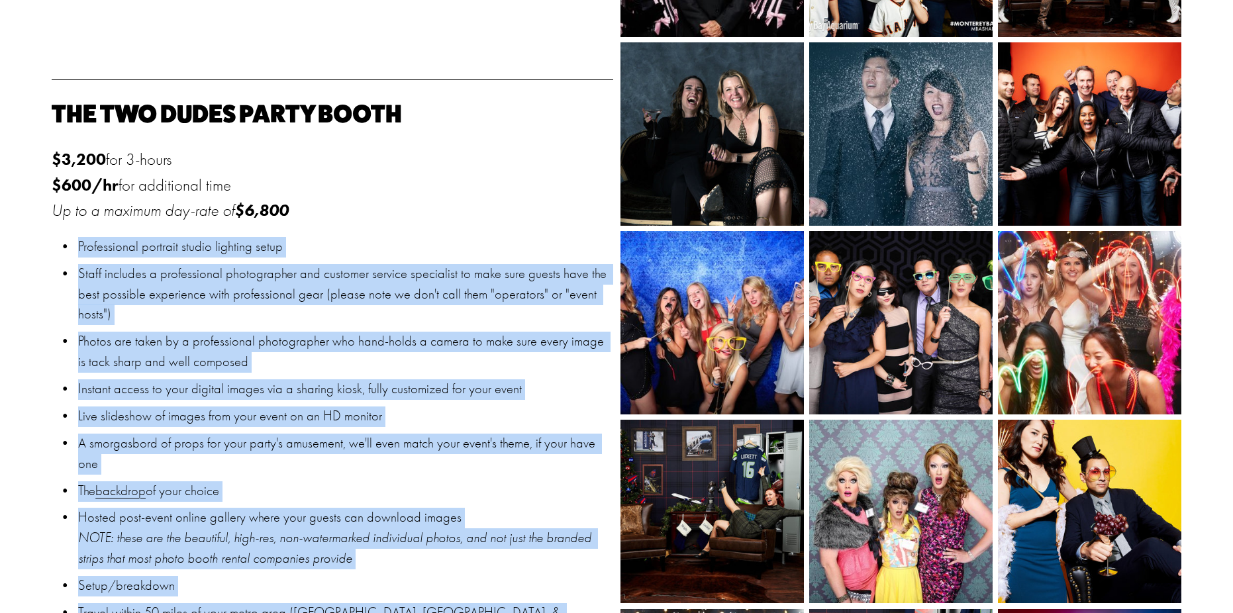
click at [305, 308] on p "Staff includes a professional photographer and customer service specialist to m…" at bounding box center [345, 294] width 534 height 61
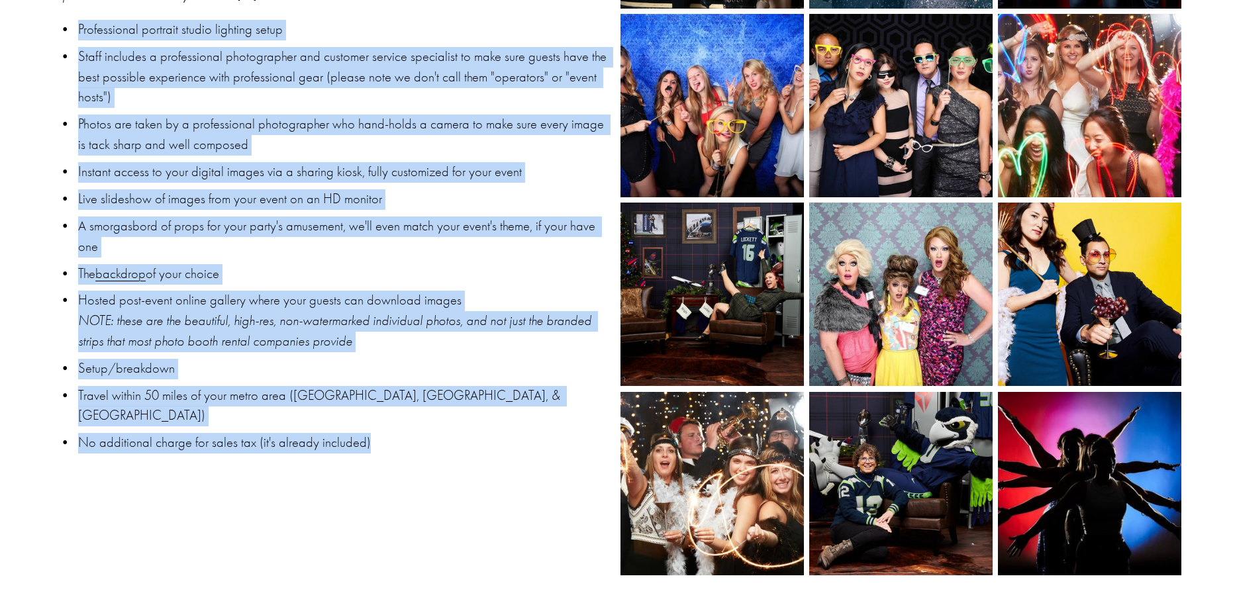
scroll to position [1314, 0]
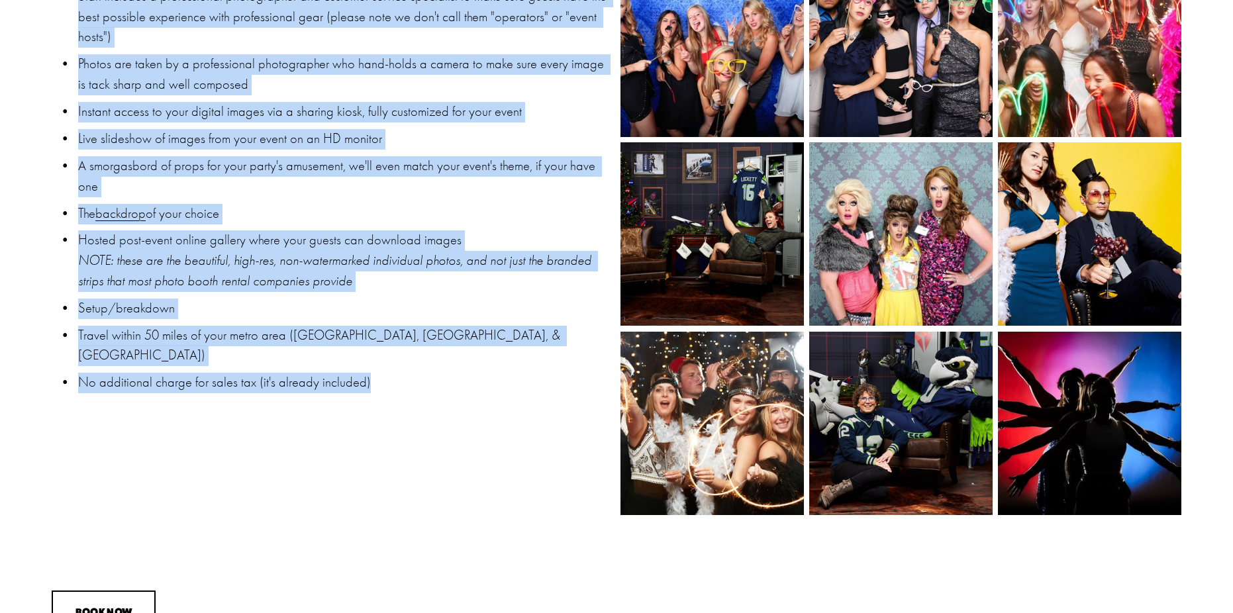
drag, startPoint x: 77, startPoint y: 246, endPoint x: 392, endPoint y: 367, distance: 337.6
click at [392, 367] on ul "Professional portrait studio lighting setup Staff includes a professional photo…" at bounding box center [332, 177] width 561 height 434
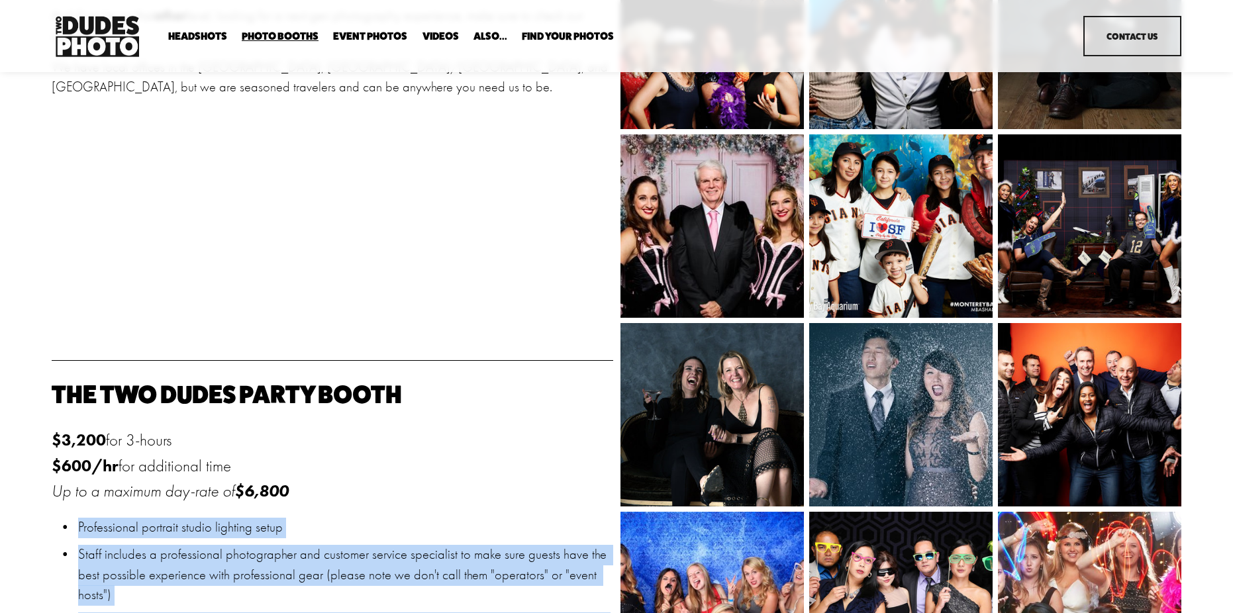
scroll to position [636, 0]
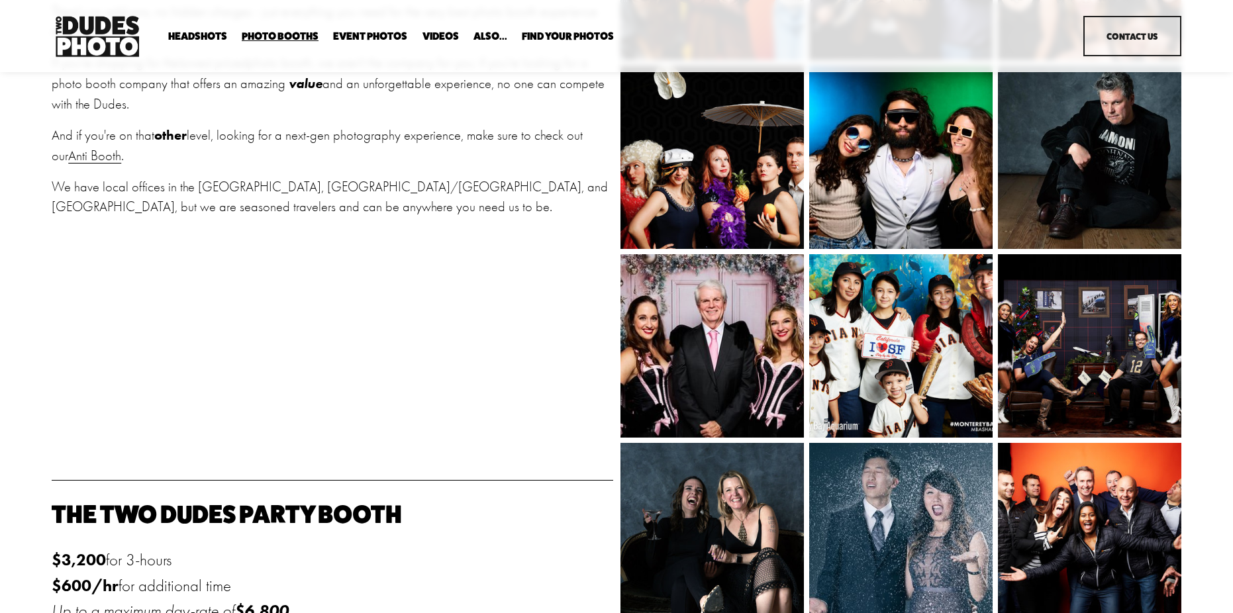
click at [0, 0] on span "Tuxedo B&W Booth" at bounding box center [0, 0] width 0 height 0
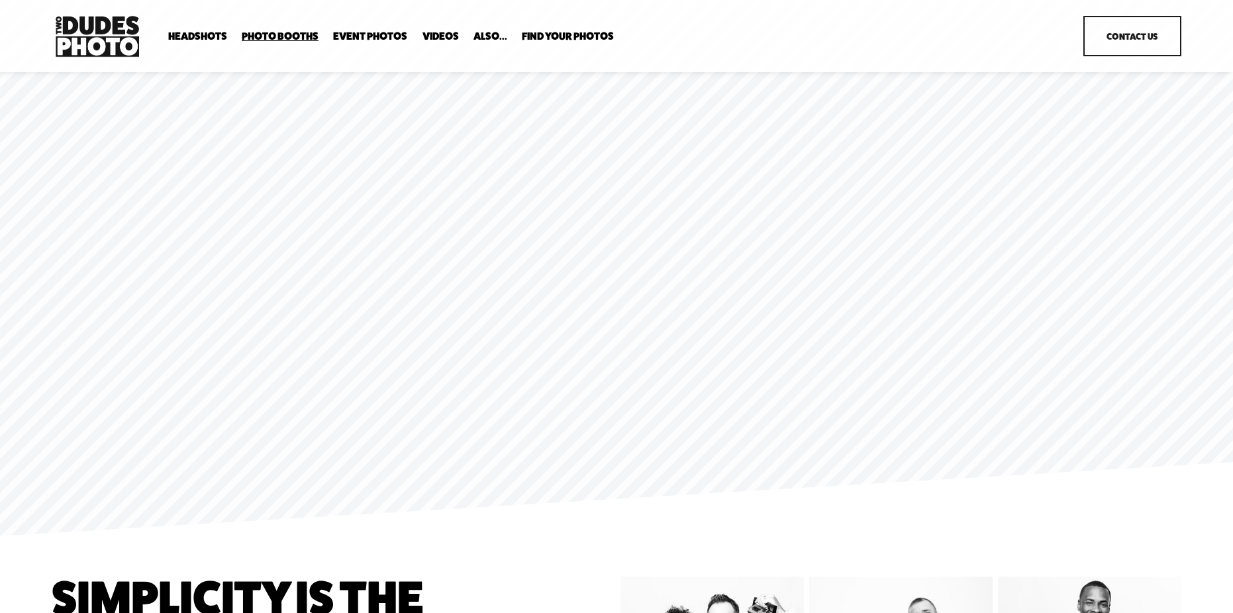
click at [662, 48] on div "Headshots Expo Headshots In Your Office Executive / VIP Portraits" at bounding box center [555, 37] width 1006 height 48
